Goal: Task Accomplishment & Management: Manage account settings

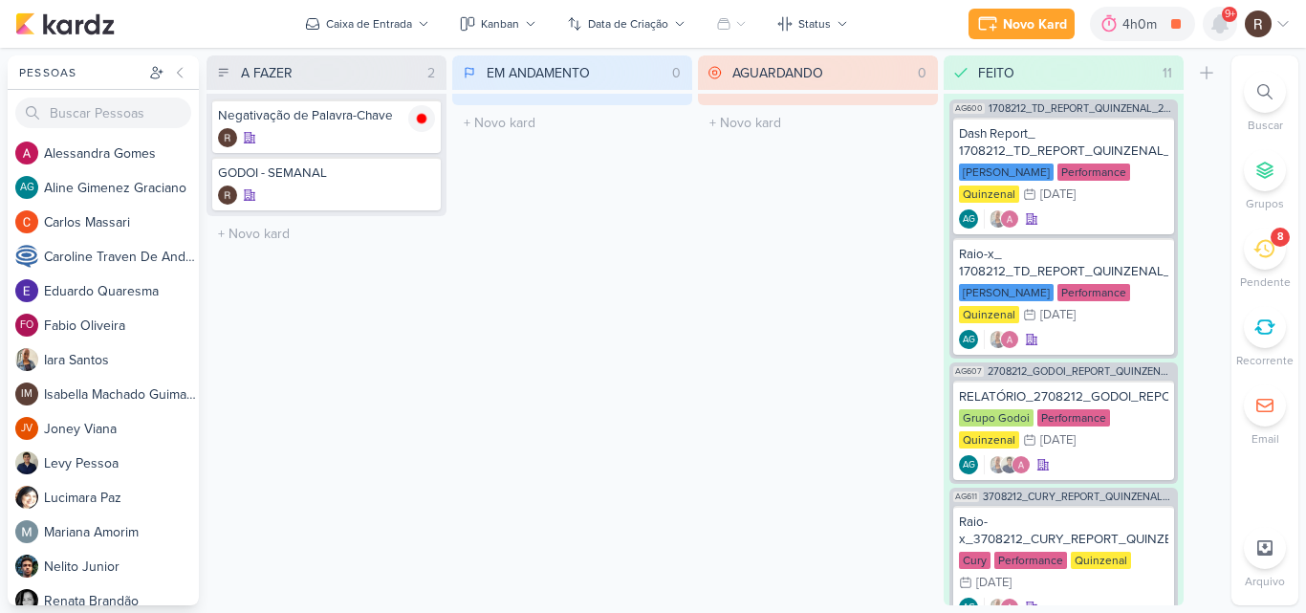
click at [1217, 27] on icon at bounding box center [1219, 23] width 15 height 17
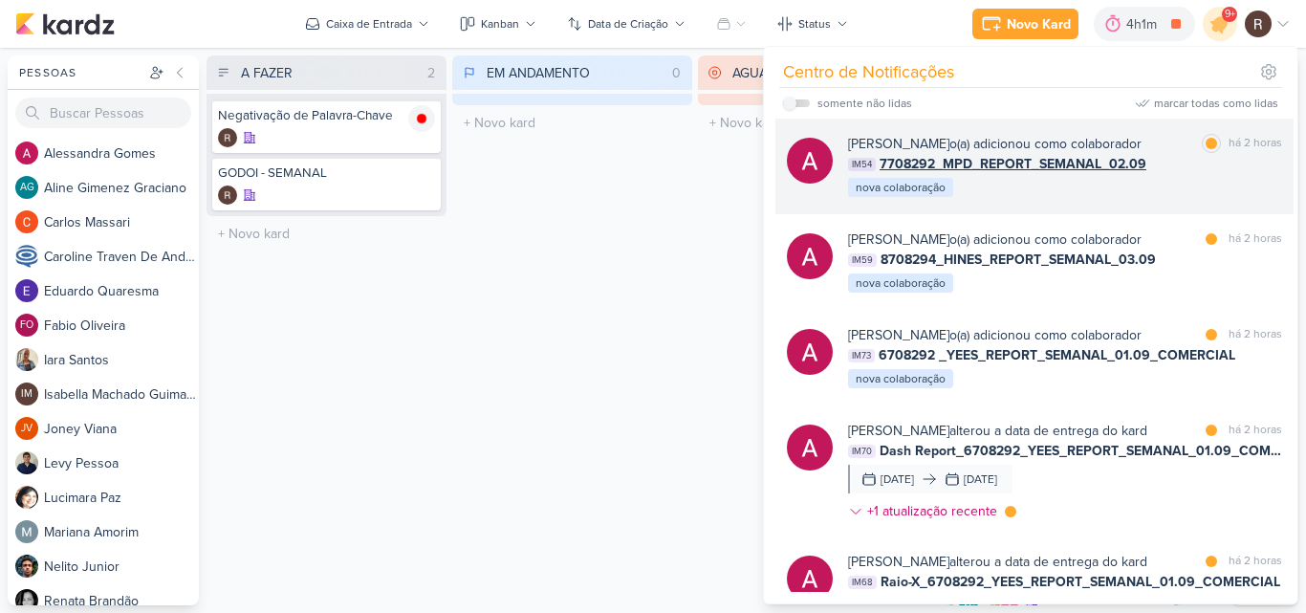
click at [1177, 174] on div "[PERSON_NAME] o(a) adicionou como colaborador marcar como lida há 2 horas IM54 …" at bounding box center [1065, 166] width 434 height 65
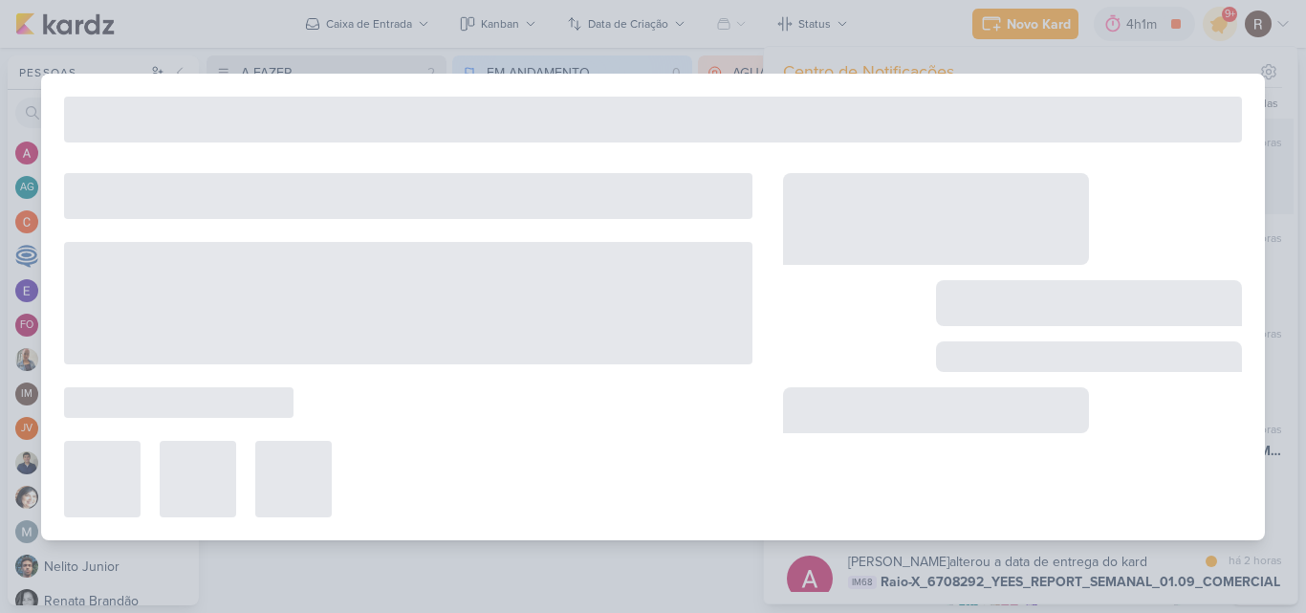
type input "7708292_MPD_REPORT_SEMANAL_02.09"
type input "[DATE] 18:00"
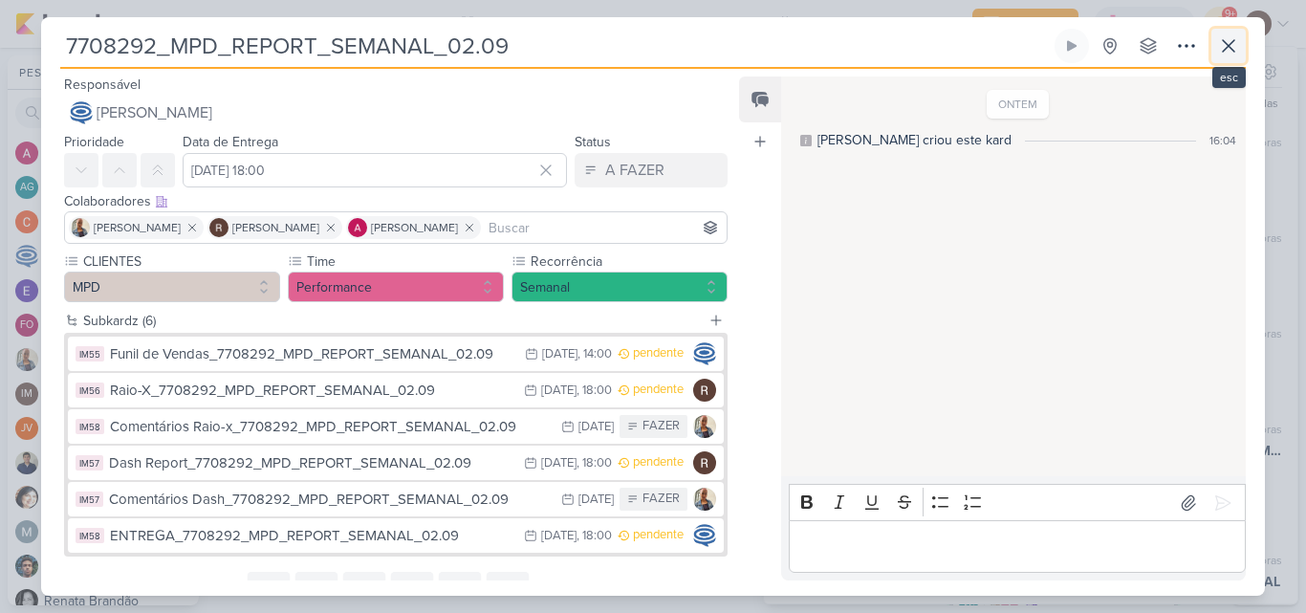
click at [1235, 48] on icon at bounding box center [1228, 45] width 23 height 23
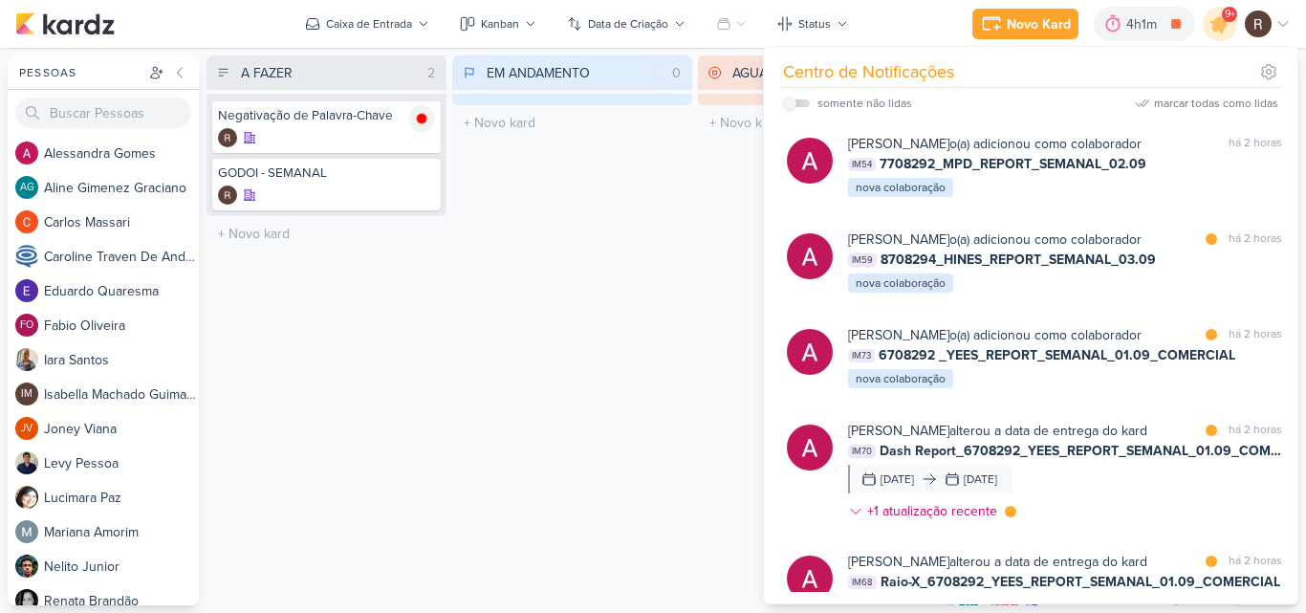
click at [771, 298] on div "[PERSON_NAME] o(a) adicionou como colaborador marcar como não lida há 2 horas I…" at bounding box center [1030, 355] width 526 height 473
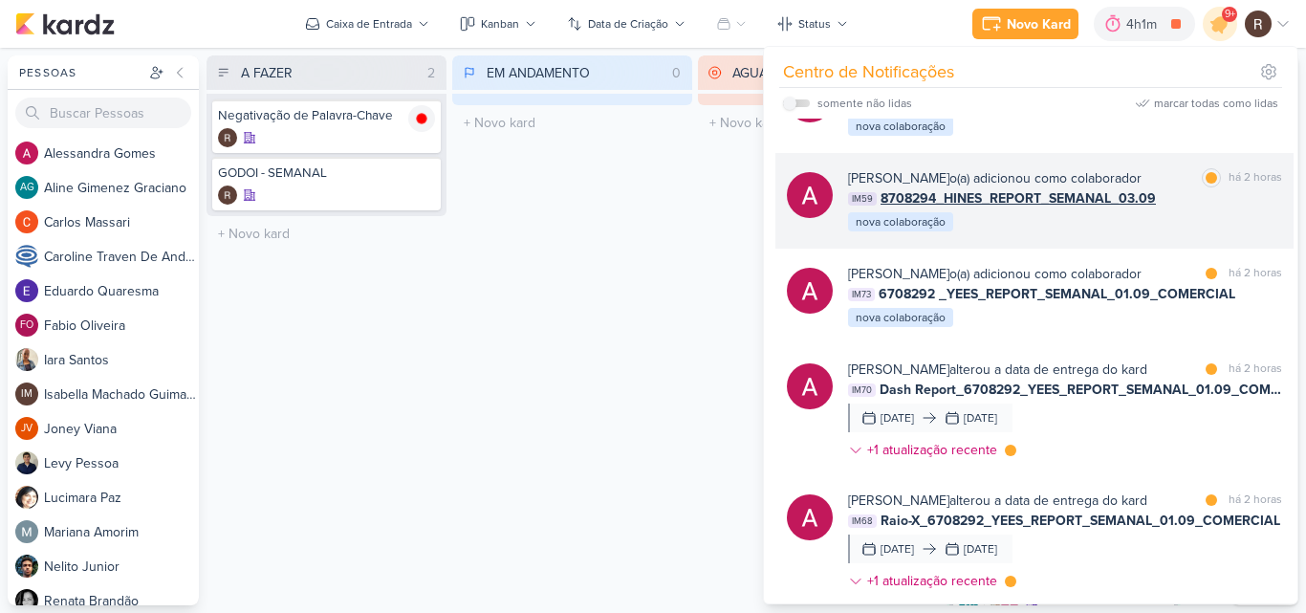
scroll to position [96, 0]
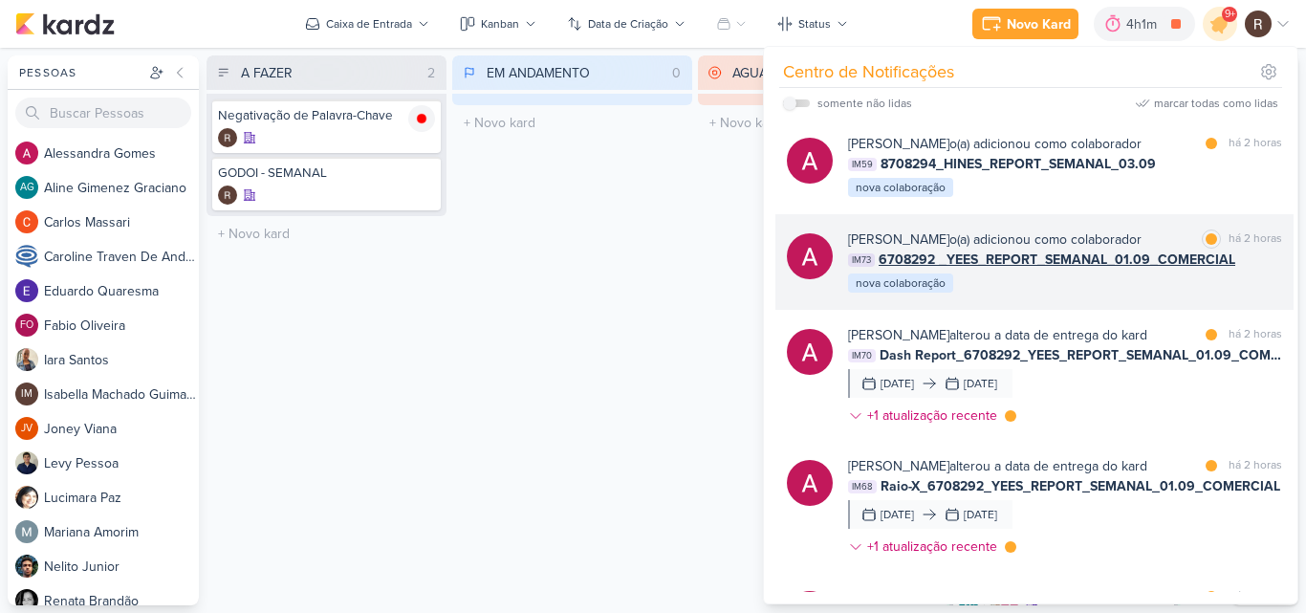
click at [995, 281] on div "[PERSON_NAME] o(a) adicionou como colaborador marcar como lida há 2 horas IM73 …" at bounding box center [1065, 261] width 434 height 65
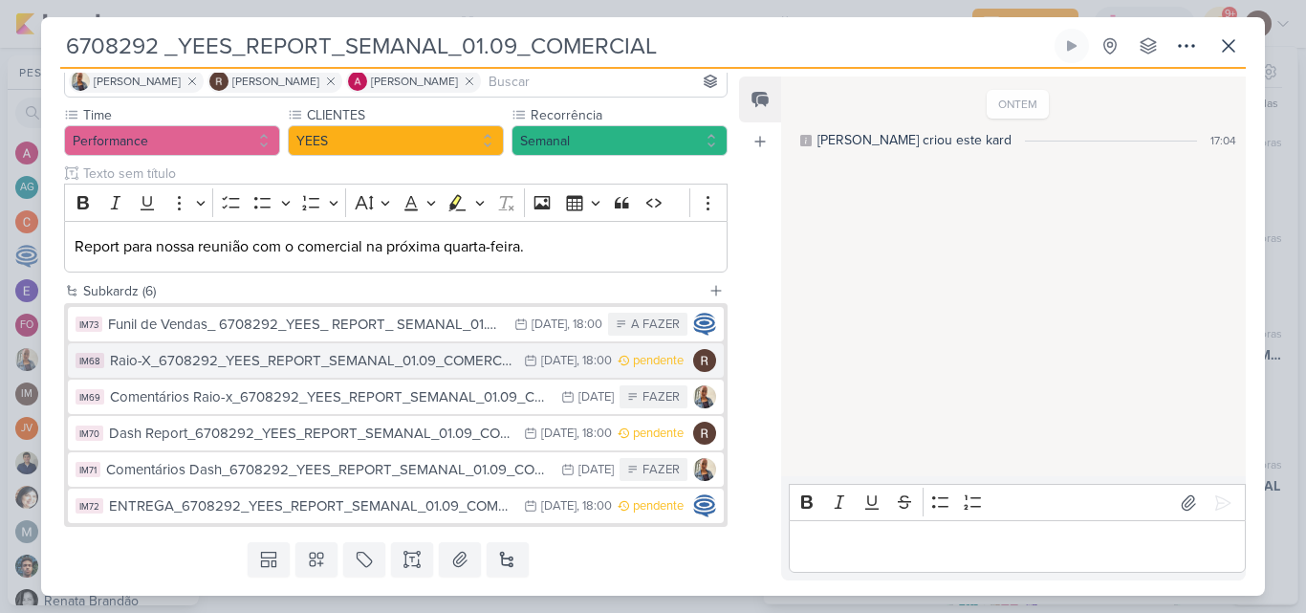
scroll to position [191, 0]
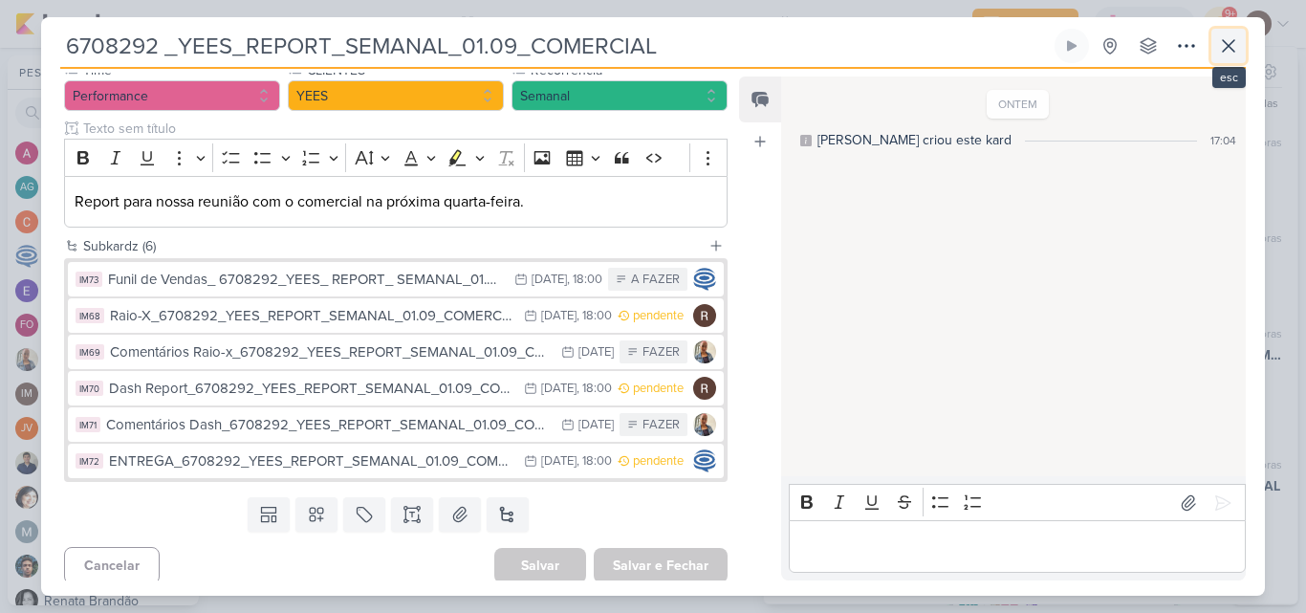
click at [1233, 51] on icon at bounding box center [1227, 45] width 11 height 11
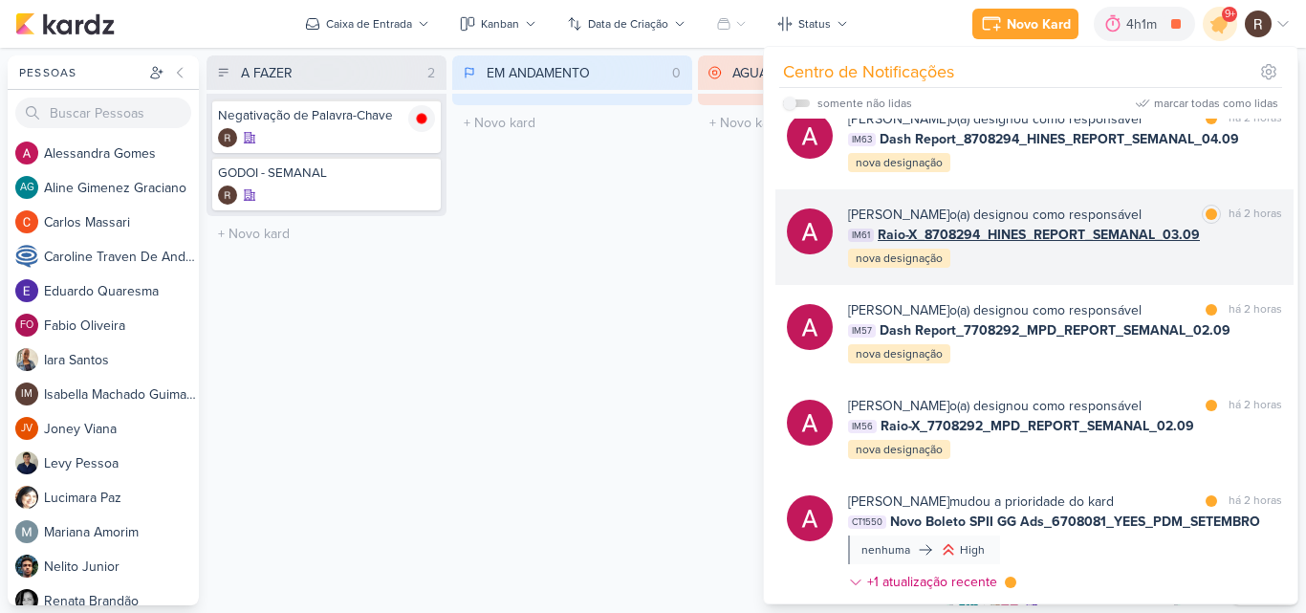
scroll to position [669, 0]
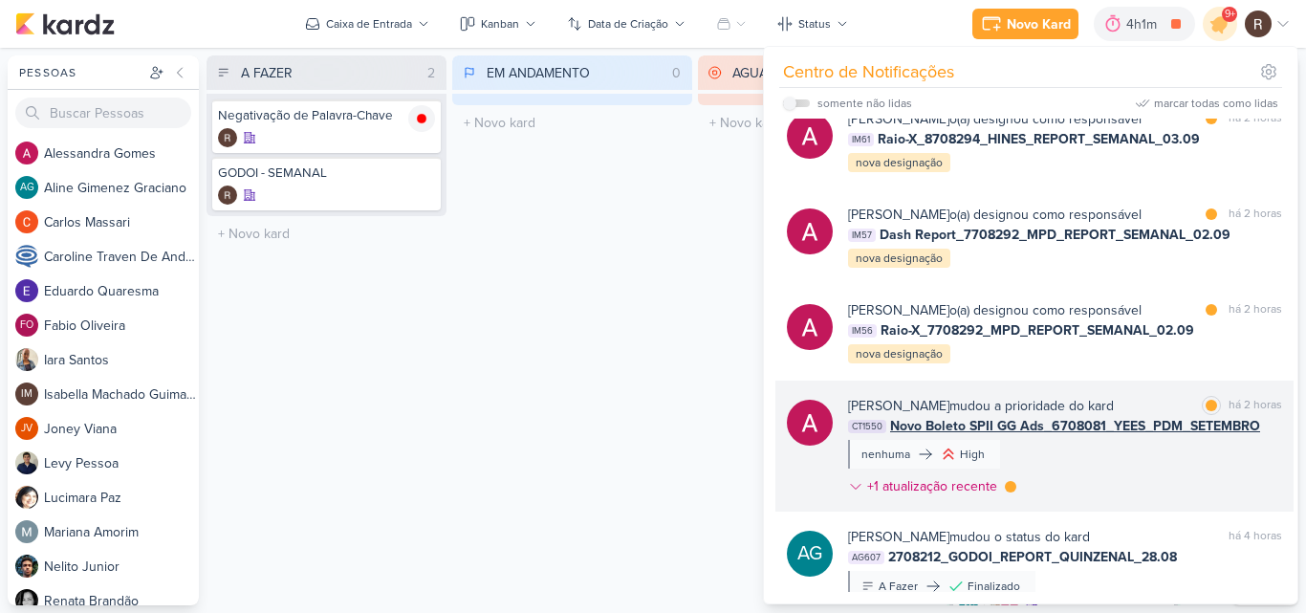
click at [1080, 438] on div "[PERSON_NAME] mudou a prioridade do kard marcar como lida há 2 horas CT1550 Nov…" at bounding box center [1065, 450] width 434 height 108
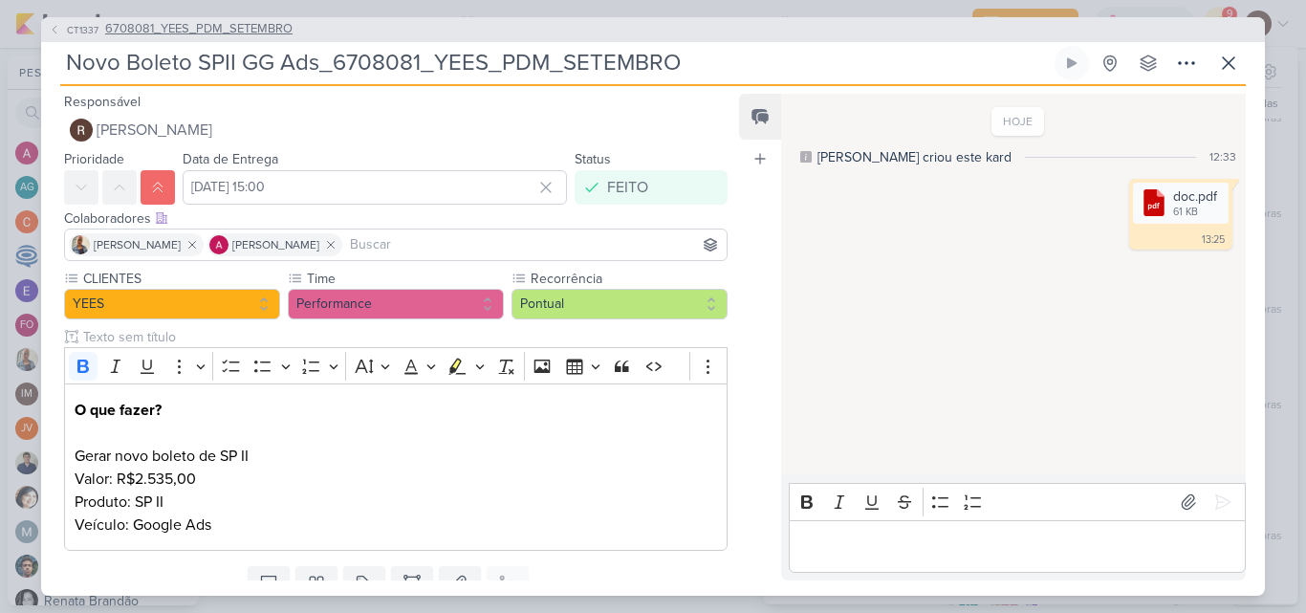
click at [241, 24] on span "6708081_YEES_PDM_SETEMBRO" at bounding box center [198, 29] width 187 height 19
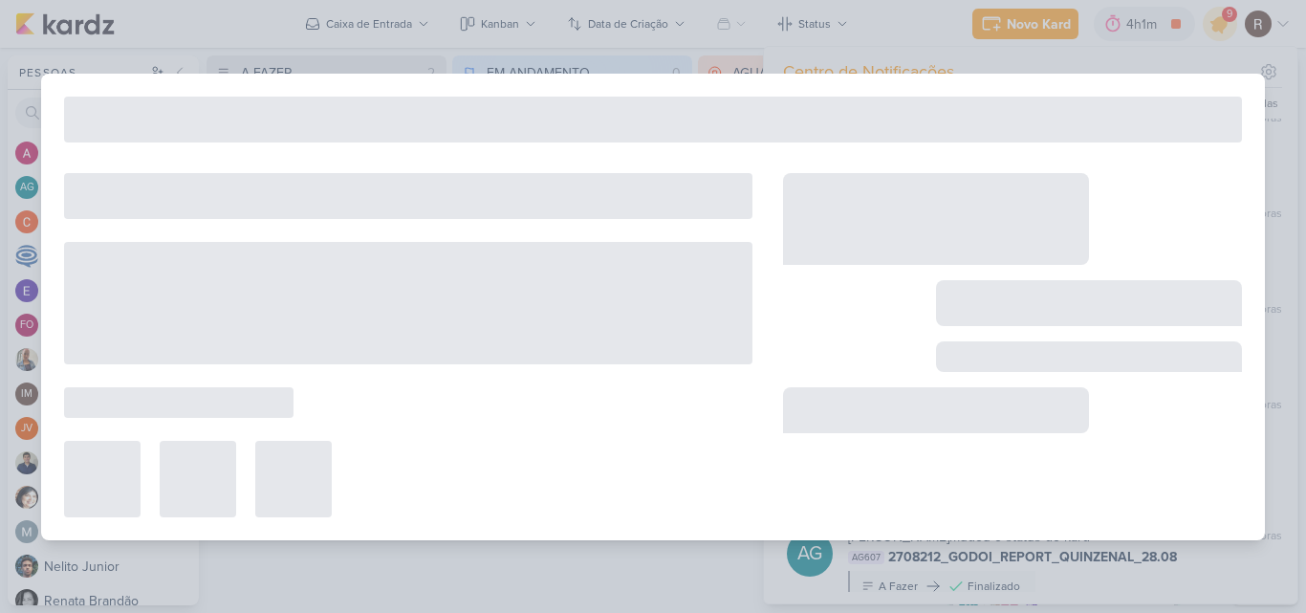
type input "6708081_YEES_PDM_SETEMBRO"
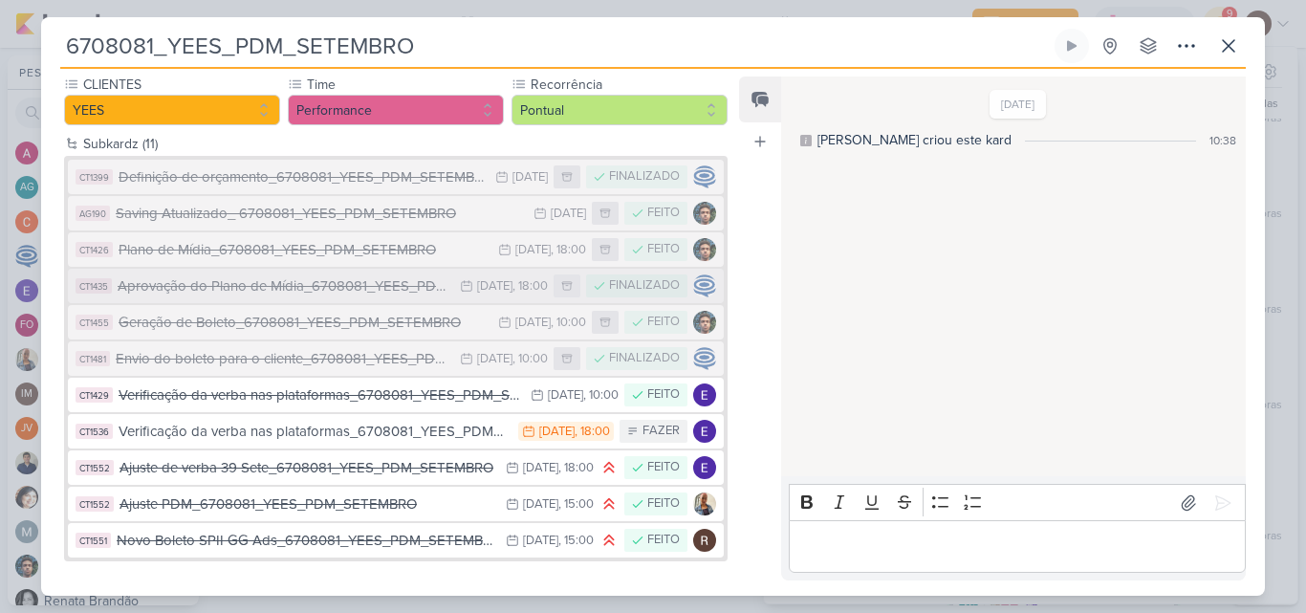
scroll to position [204, 0]
click at [1230, 60] on button at bounding box center [1228, 46] width 34 height 34
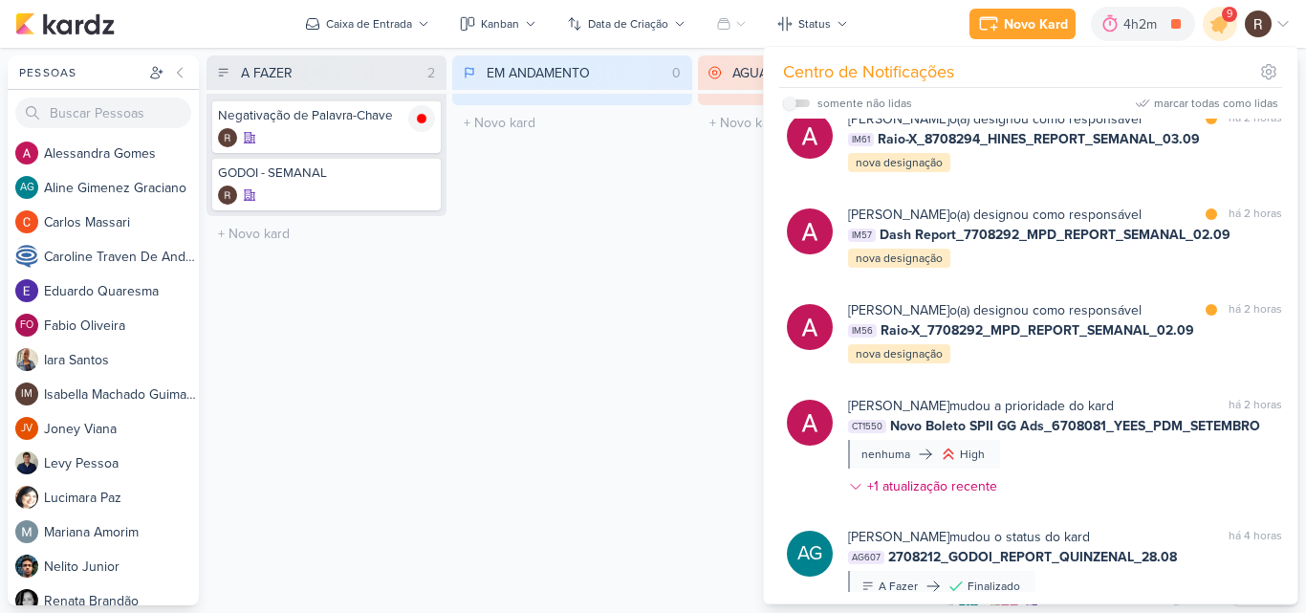
click at [740, 278] on div "AGUARDANDO 0 Mover Para Esquerda Mover Para Direita [GEOGRAPHIC_DATA] O título …" at bounding box center [818, 330] width 240 height 550
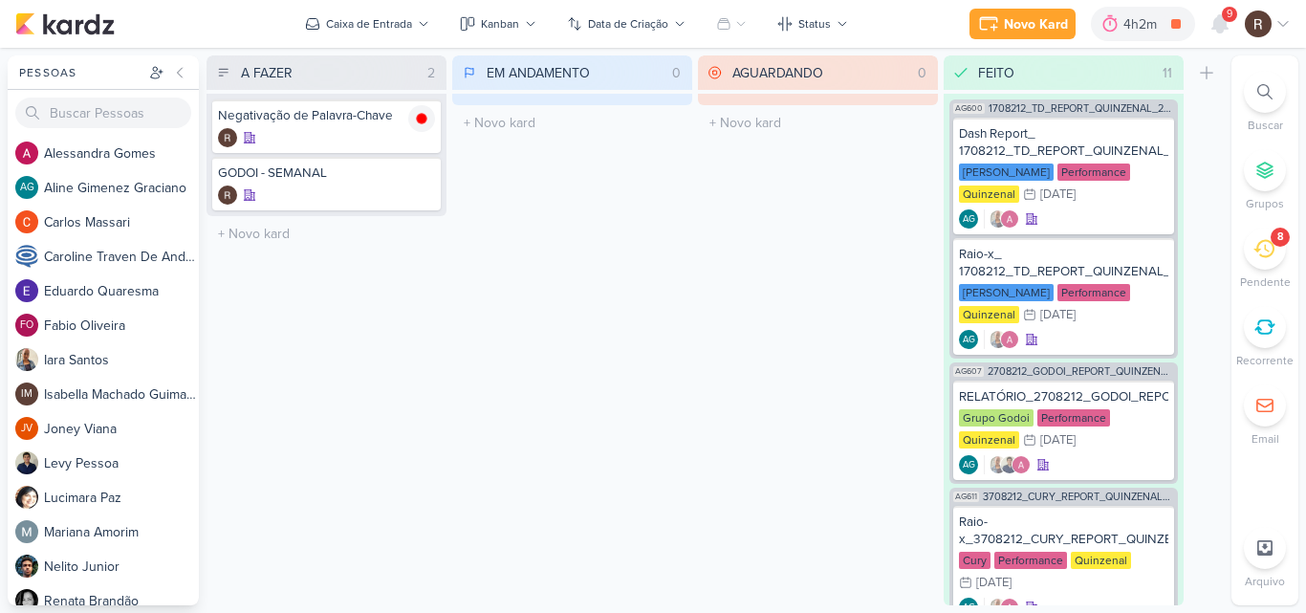
click at [659, 272] on div "EM ANDAMENTO 0 Mover Para Esquerda Mover Para Direita [GEOGRAPHIC_DATA] O títul…" at bounding box center [572, 330] width 240 height 550
click at [1253, 251] on icon at bounding box center [1263, 248] width 21 height 21
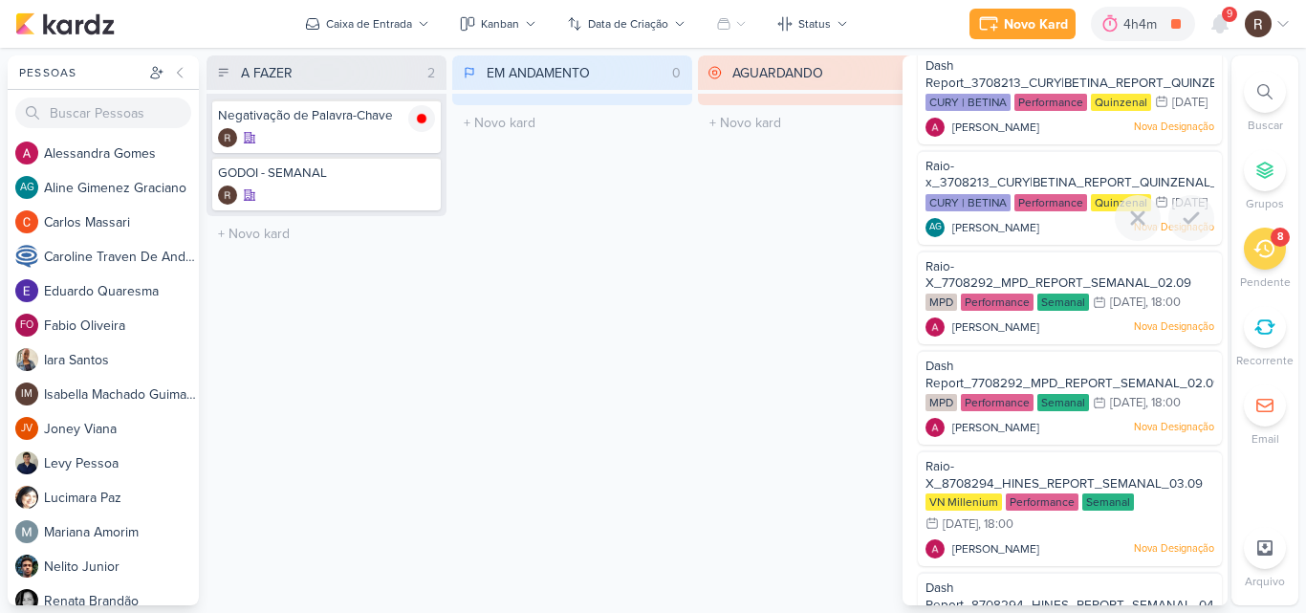
scroll to position [0, 0]
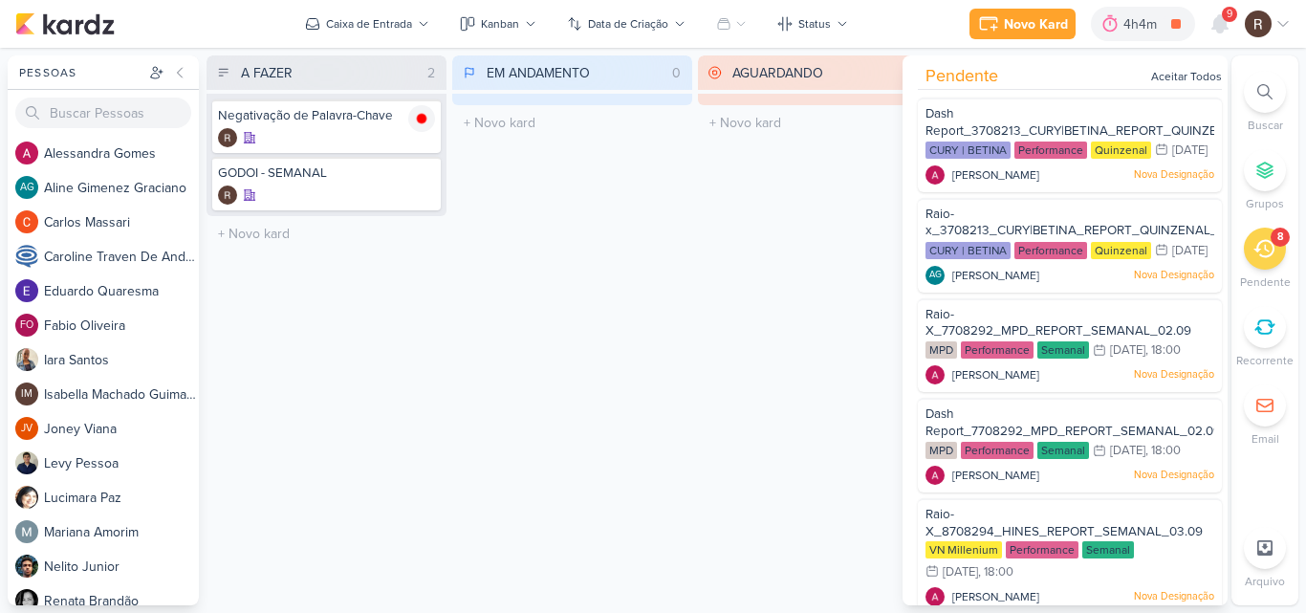
click at [754, 274] on div "AGUARDANDO 0 Mover Para Esquerda Mover Para Direita [GEOGRAPHIC_DATA] O título …" at bounding box center [818, 330] width 240 height 550
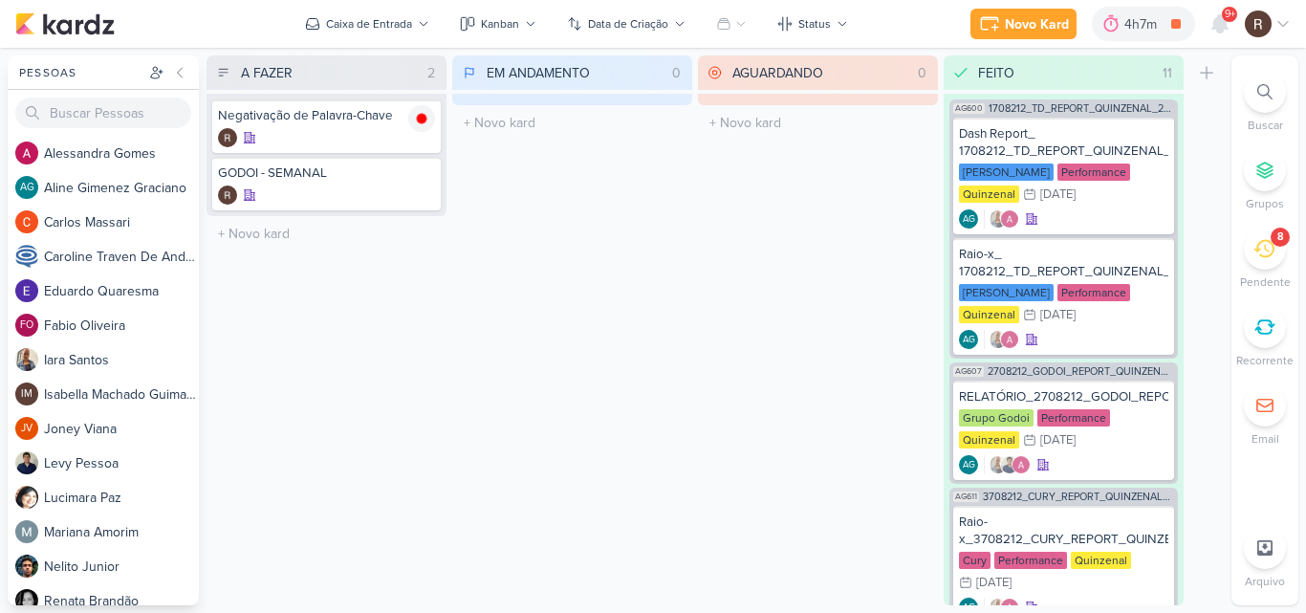
click at [577, 393] on div "EM ANDAMENTO 0 Mover Para Esquerda Mover Para Direita [GEOGRAPHIC_DATA] O títul…" at bounding box center [572, 330] width 240 height 550
click at [1220, 30] on icon at bounding box center [1219, 23] width 15 height 17
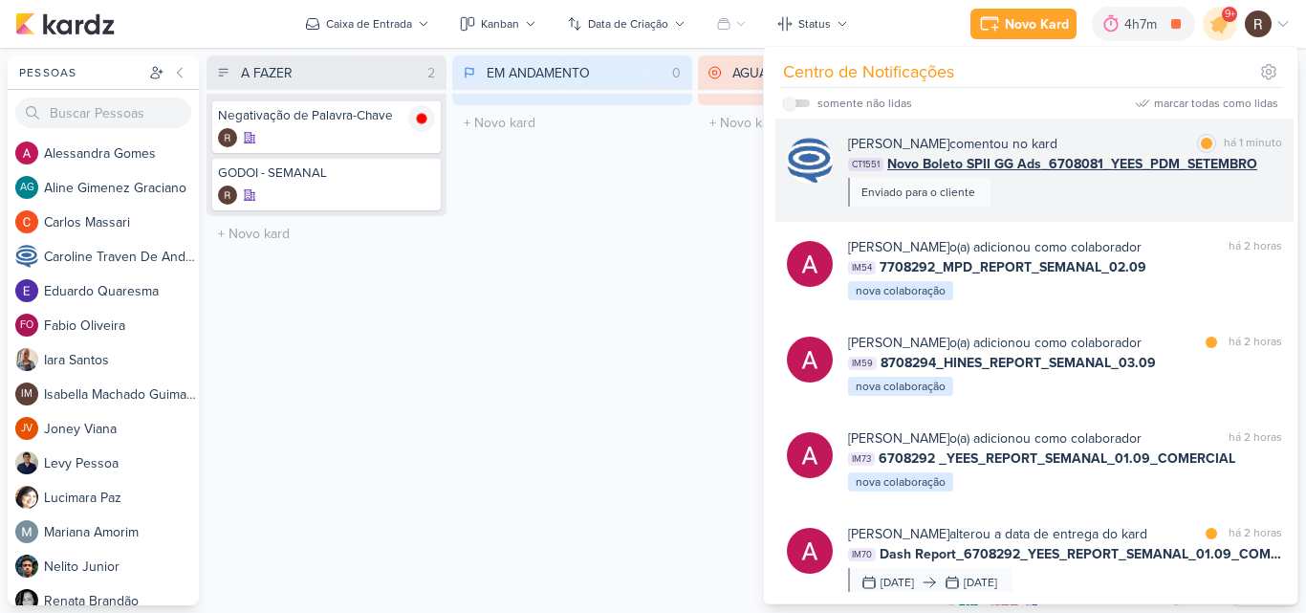
click at [1045, 202] on div "[PERSON_NAME] comentou no kard marcar como lida há 1 minuto CT1551 Novo Boleto …" at bounding box center [1065, 170] width 434 height 73
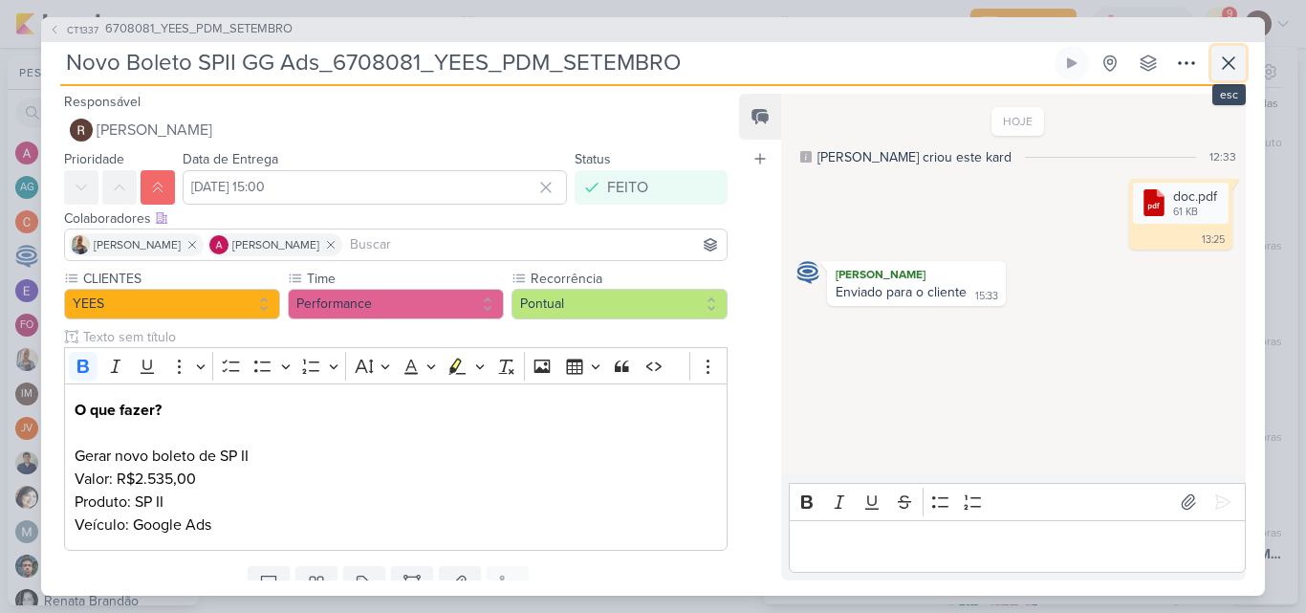
click at [1229, 76] on button at bounding box center [1228, 63] width 34 height 34
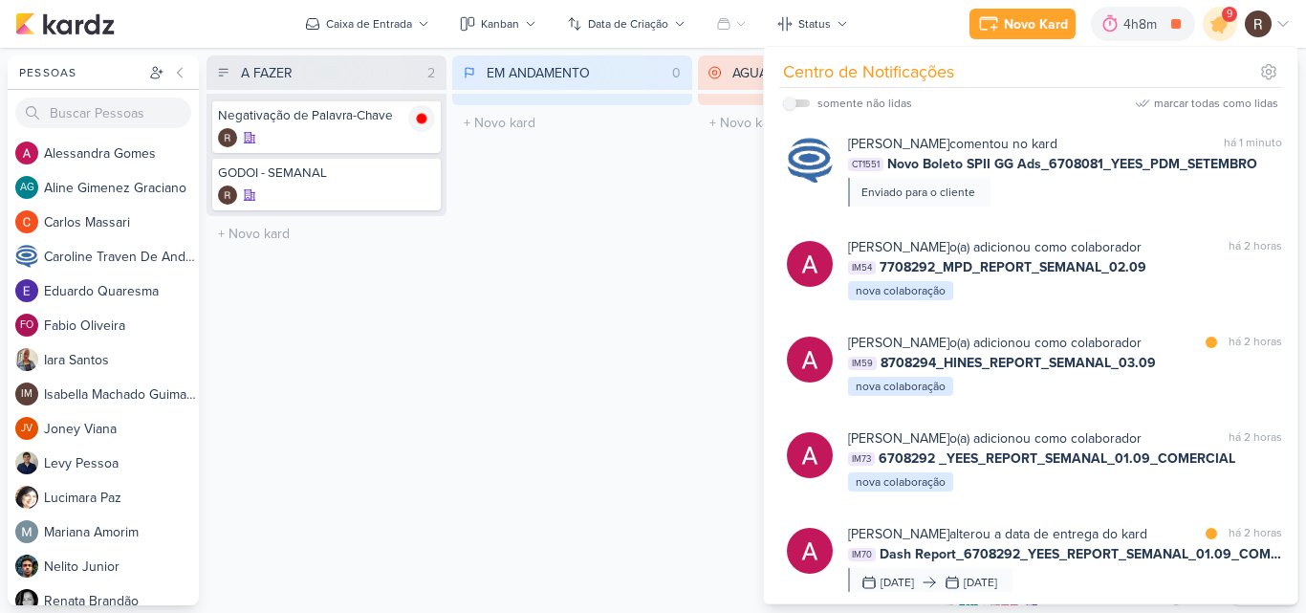
click at [497, 297] on div "EM ANDAMENTO 0 Mover Para Esquerda Mover Para Direita [GEOGRAPHIC_DATA] O títul…" at bounding box center [572, 330] width 240 height 550
